Goal: Check status: Check status

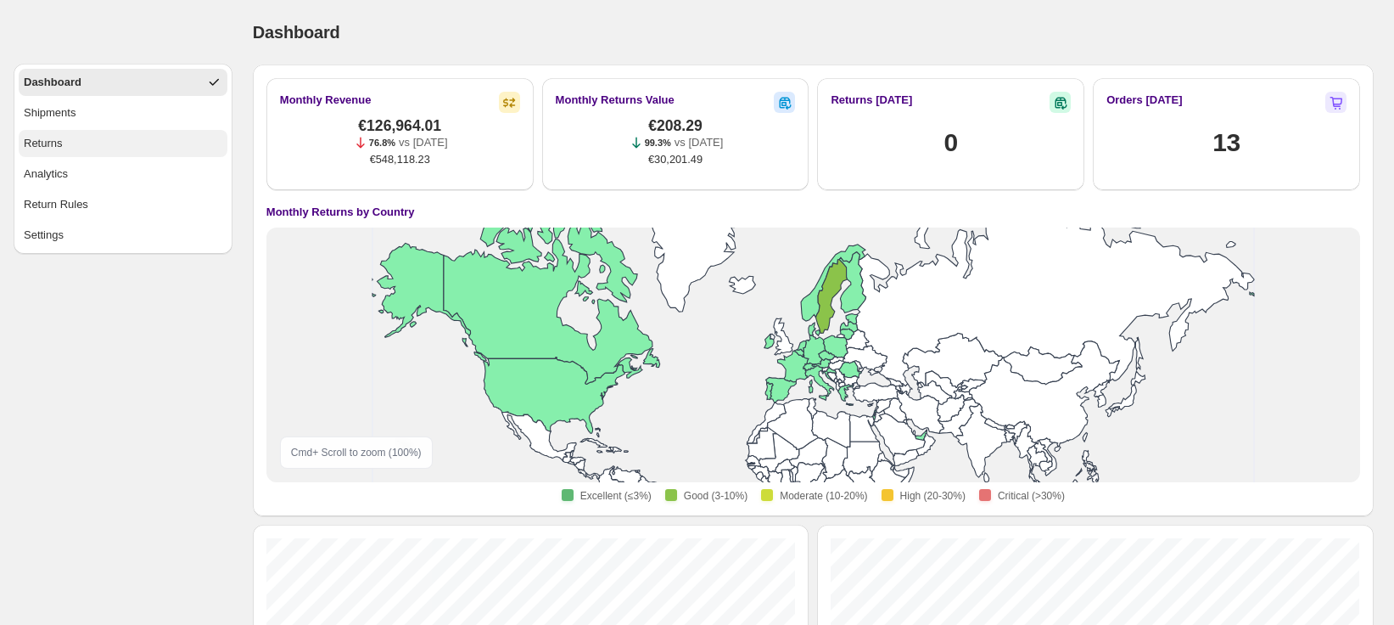
click at [54, 138] on div "Returns" at bounding box center [43, 143] width 39 height 17
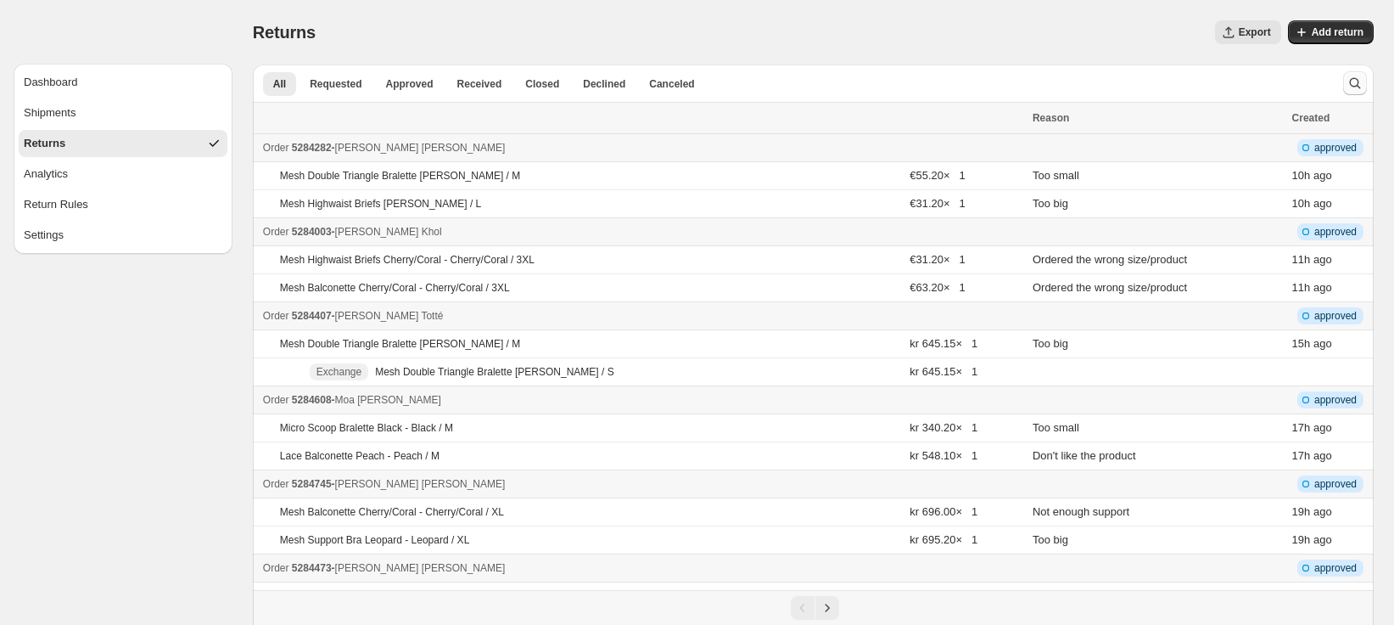
click at [1357, 87] on icon "Search and filter results" at bounding box center [1355, 83] width 17 height 17
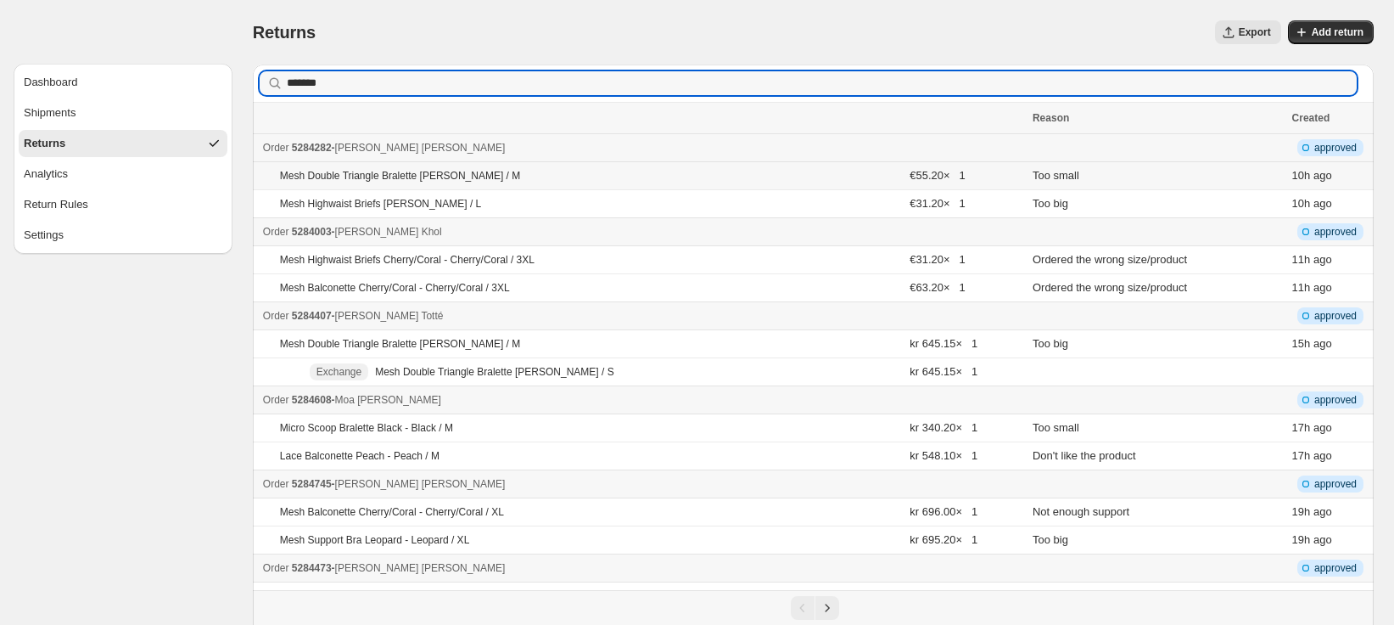
type input "*******"
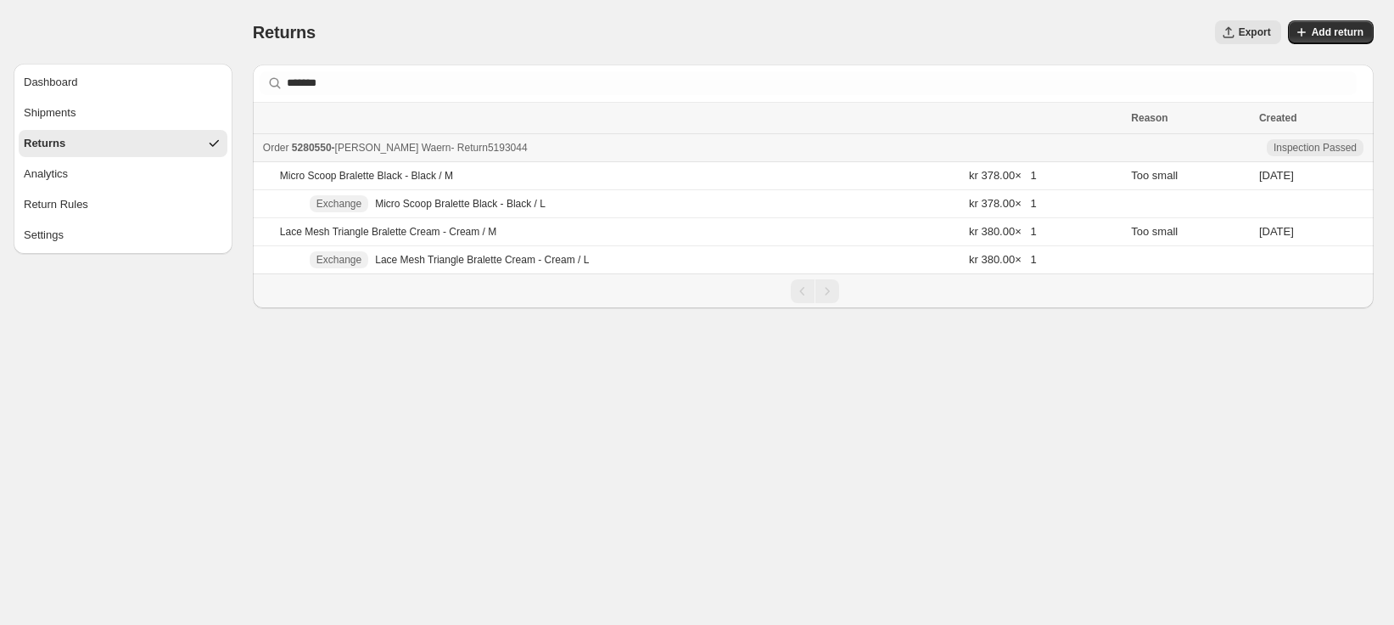
click at [297, 151] on span "5280550" at bounding box center [312, 148] width 40 height 12
